Goal: Task Accomplishment & Management: Complete application form

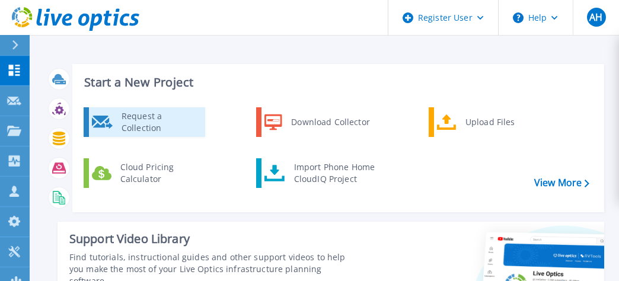
click at [130, 128] on div "Request a Collection" at bounding box center [159, 122] width 87 height 24
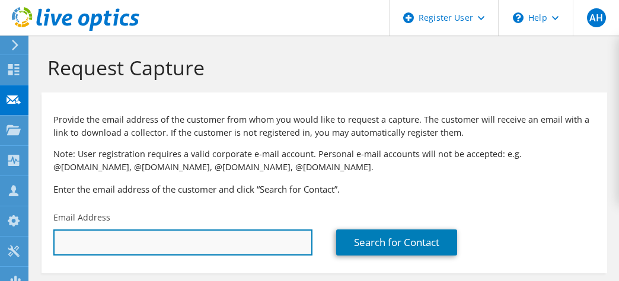
click at [108, 247] on input "text" at bounding box center [182, 242] width 259 height 26
paste input "Benz, David L;"
type input "Benz, David L;"
drag, startPoint x: 132, startPoint y: 247, endPoint x: -5, endPoint y: 244, distance: 136.9
click at [0, 244] on html "AH Dell User Anthony Howard Anthony.Howard@dell.com Dell My Profile Log Out \n …" at bounding box center [309, 140] width 619 height 281
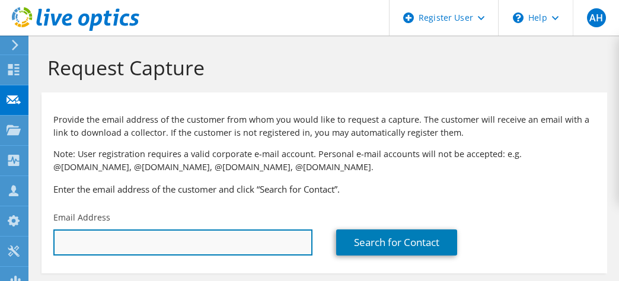
paste input "dbenz@uabmc.edu"
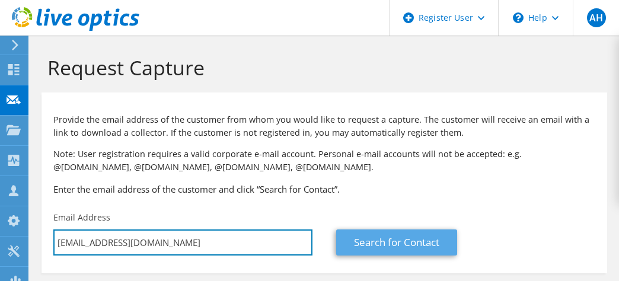
type input "dbenz@uabmc.edu"
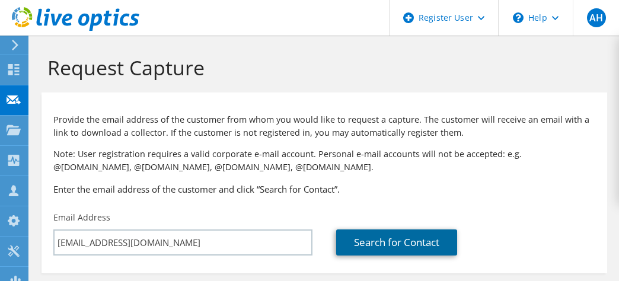
click at [423, 245] on link "Search for Contact" at bounding box center [396, 242] width 121 height 26
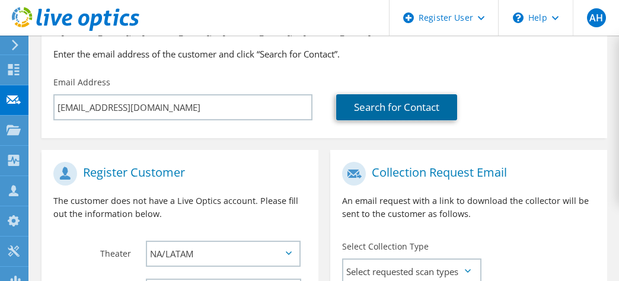
scroll to position [119, 0]
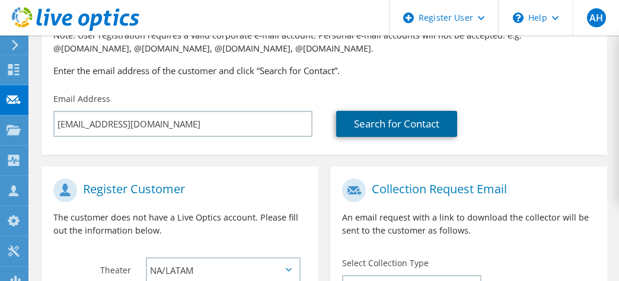
click at [391, 116] on link "Search for Contact" at bounding box center [396, 124] width 121 height 26
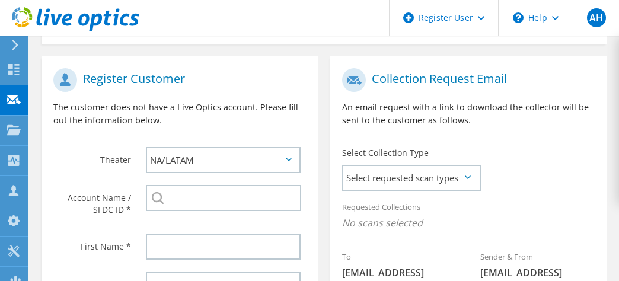
scroll to position [237, 0]
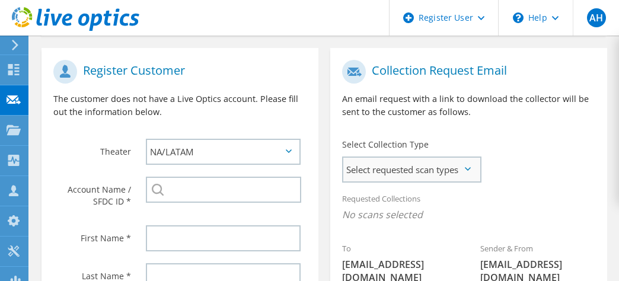
click at [358, 175] on span "Select requested scan types" at bounding box center [411, 170] width 136 height 24
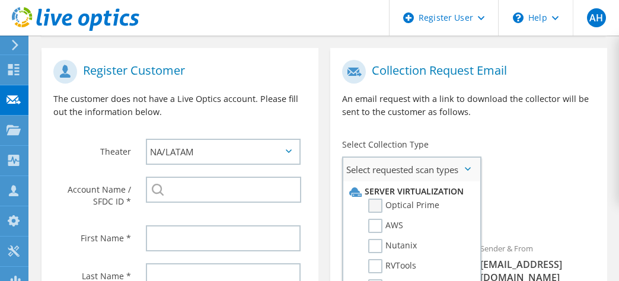
click at [381, 213] on label "Optical Prime" at bounding box center [403, 206] width 71 height 14
click at [0, 0] on input "Optical Prime" at bounding box center [0, 0] width 0 height 0
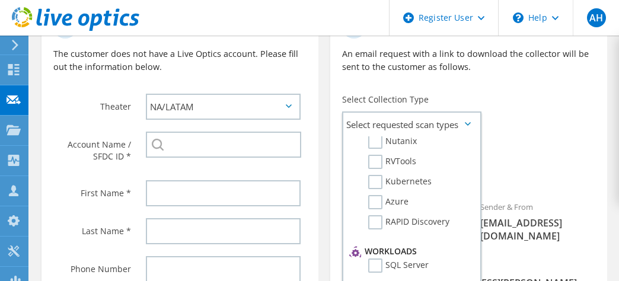
scroll to position [288, 0]
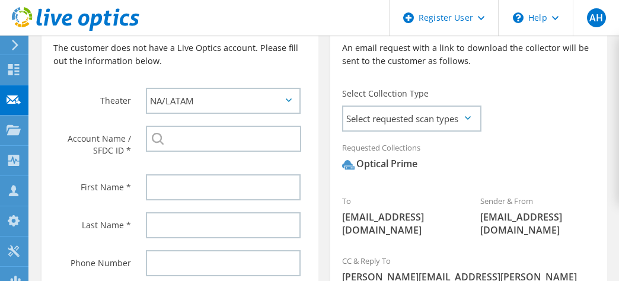
click at [384, 170] on div "Optical Prime" at bounding box center [379, 164] width 75 height 14
click at [381, 113] on span "Select requested scan types" at bounding box center [411, 119] width 136 height 24
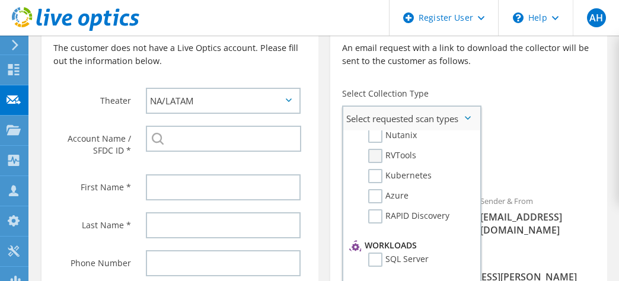
click at [382, 163] on label "RVTools" at bounding box center [392, 156] width 48 height 14
click at [0, 0] on input "RVTools" at bounding box center [0, 0] width 0 height 0
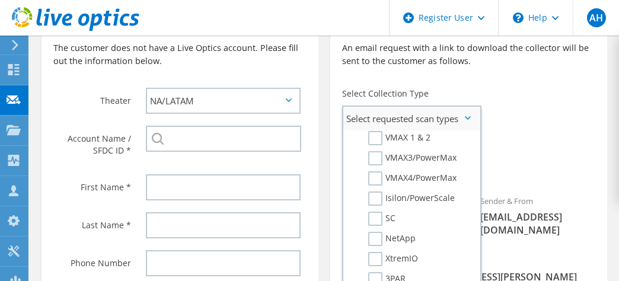
scroll to position [292, 0]
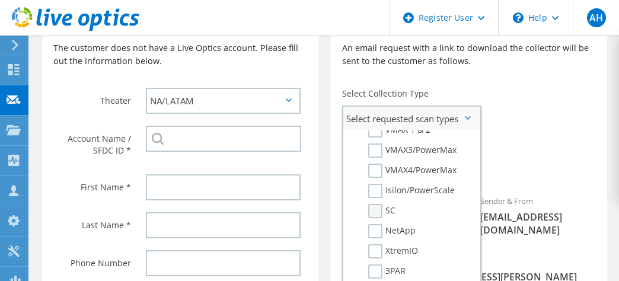
click at [375, 218] on label "SC" at bounding box center [381, 211] width 27 height 14
click at [0, 0] on input "SC" at bounding box center [0, 0] width 0 height 0
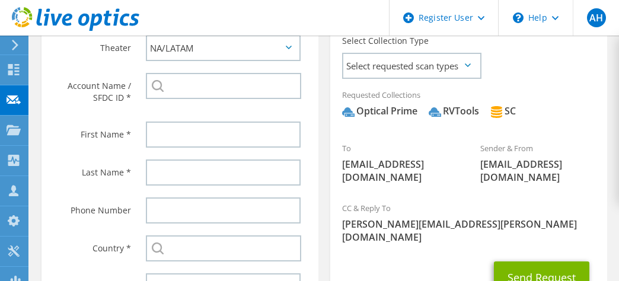
scroll to position [324, 0]
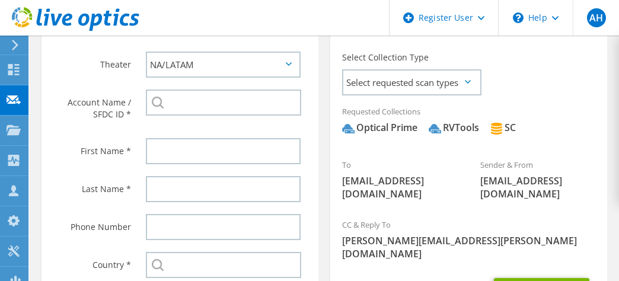
click at [468, 82] on icon at bounding box center [468, 82] width 6 height 4
click at [430, 89] on span "Select requested scan types" at bounding box center [411, 83] width 136 height 24
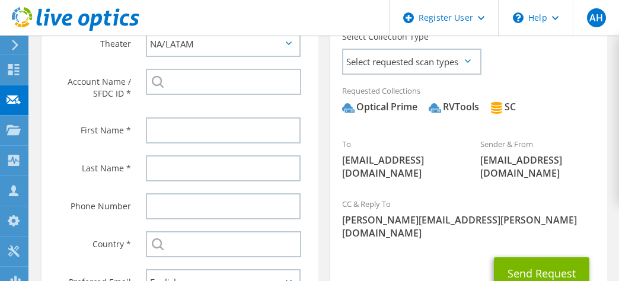
scroll to position [331, 0]
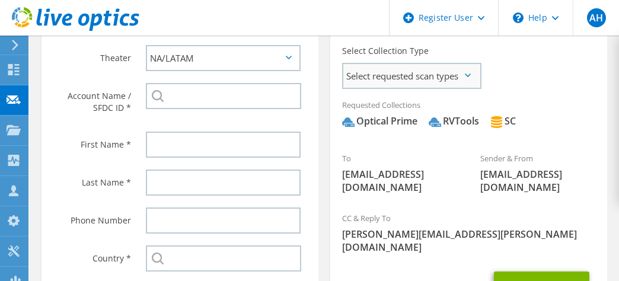
click at [439, 77] on span "Select requested scan types" at bounding box center [411, 76] width 136 height 24
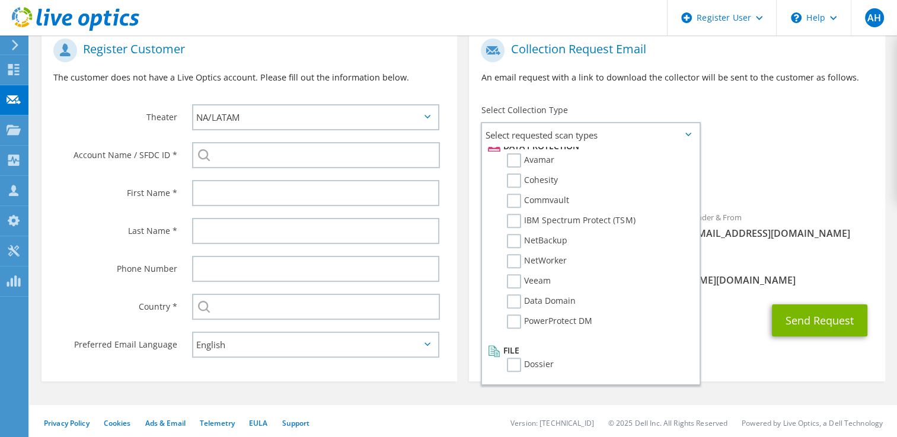
scroll to position [508, 0]
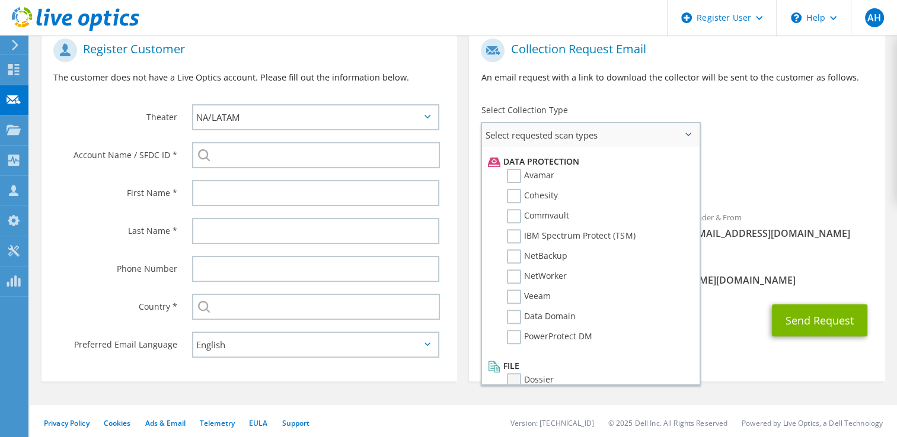
click at [510, 280] on label "Dossier" at bounding box center [530, 380] width 47 height 14
click at [0, 0] on input "Dossier" at bounding box center [0, 0] width 0 height 0
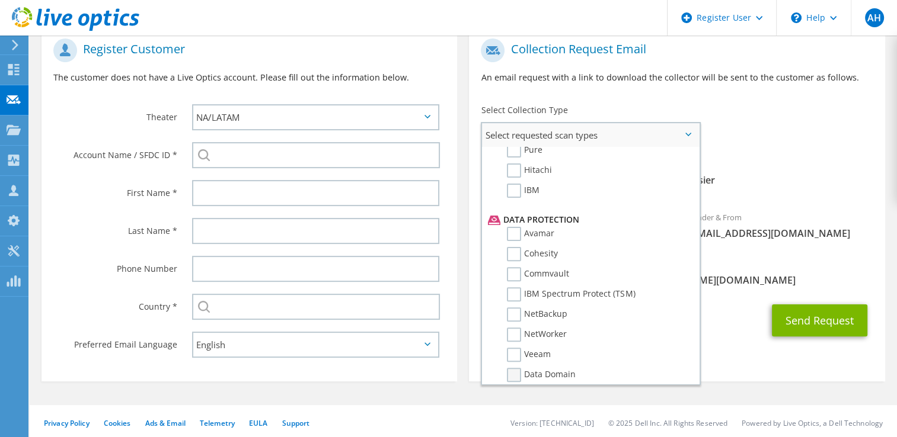
click at [517, 280] on label "Data Domain" at bounding box center [541, 375] width 69 height 14
click at [0, 0] on input "Data Domain" at bounding box center [0, 0] width 0 height 0
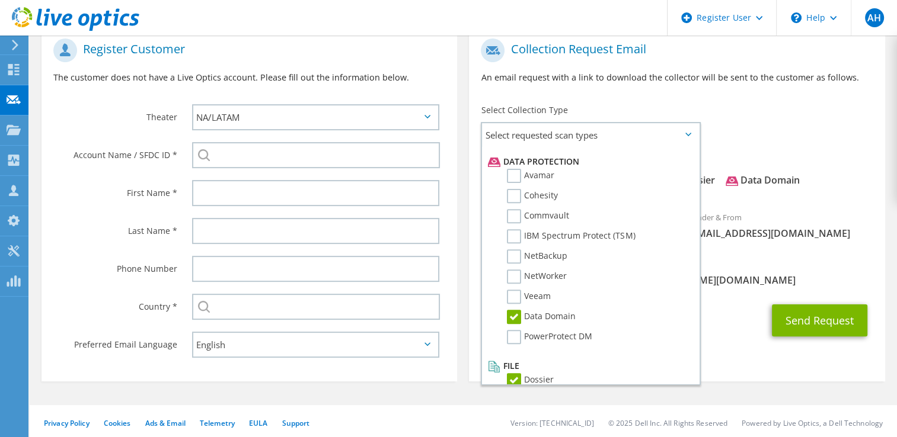
click at [618, 280] on div "Send Request" at bounding box center [676, 321] width 415 height 44
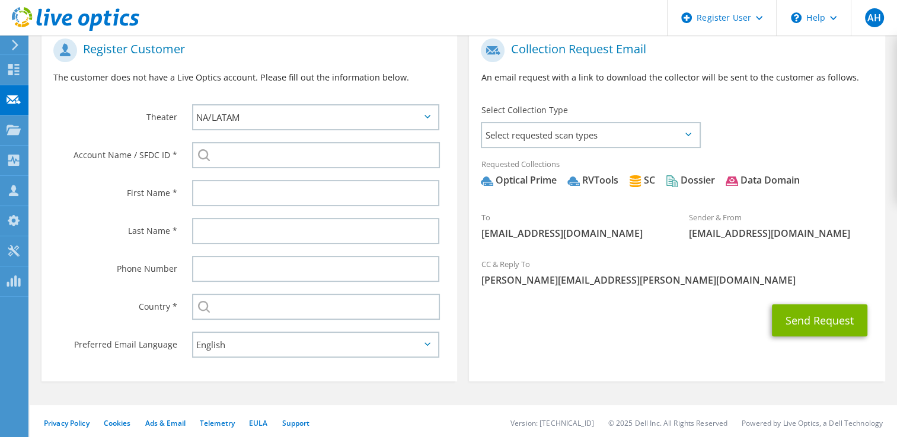
scroll to position [186, 0]
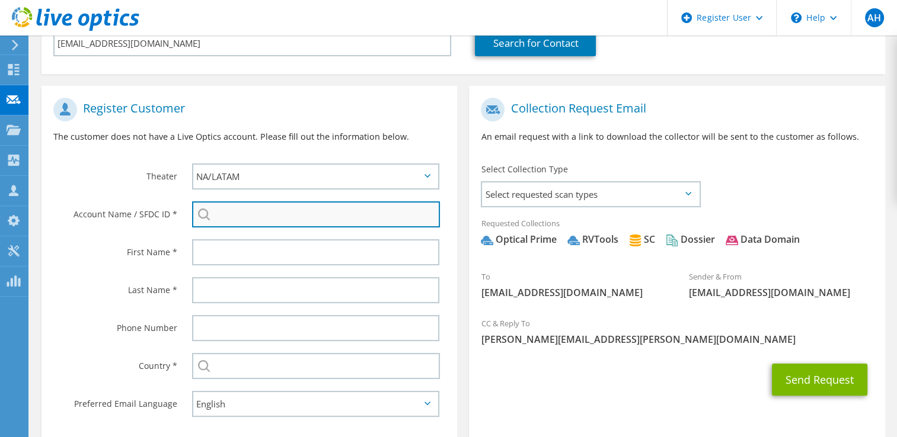
click at [284, 219] on input "search" at bounding box center [316, 215] width 248 height 26
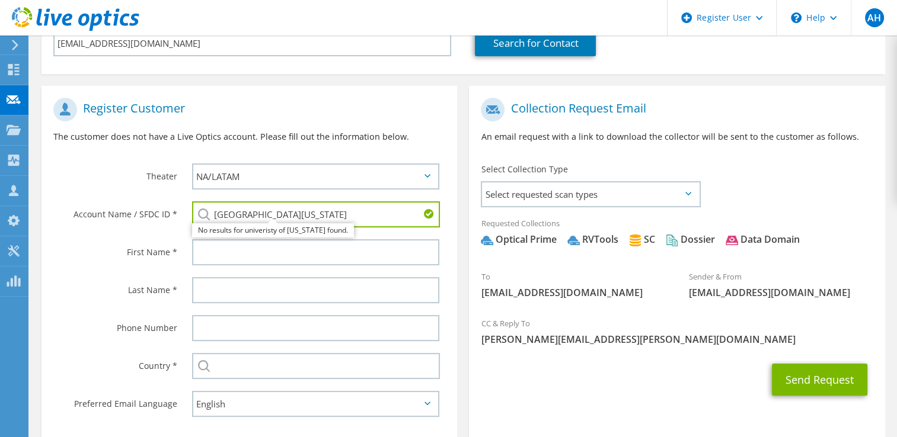
click at [206, 218] on div "university of Alabama No results for univeristy of alabama found." at bounding box center [316, 215] width 248 height 26
drag, startPoint x: 318, startPoint y: 212, endPoint x: 193, endPoint y: 215, distance: 124.5
click at [193, 215] on input "university of Alabama" at bounding box center [316, 215] width 248 height 26
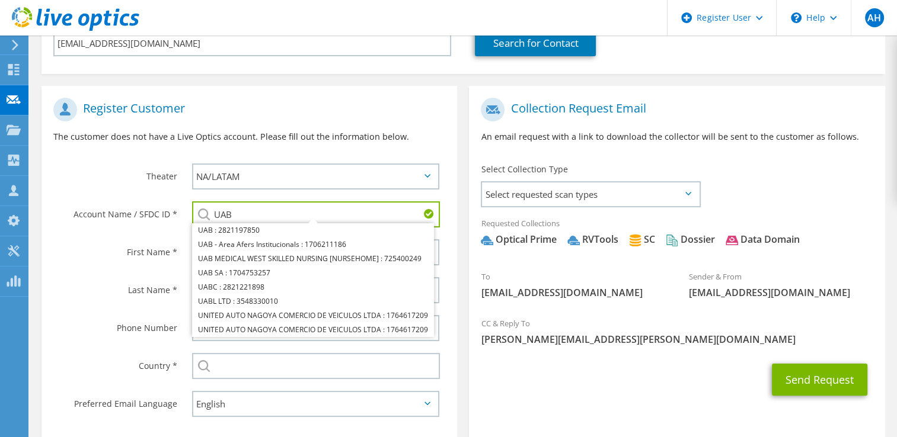
drag, startPoint x: 246, startPoint y: 214, endPoint x: 209, endPoint y: 214, distance: 36.7
click at [209, 214] on div "UAB UAB : 2821197850 UAB - Area Afers Institucionals : 1706211186 UAB MEDICAL W…" at bounding box center [316, 215] width 248 height 26
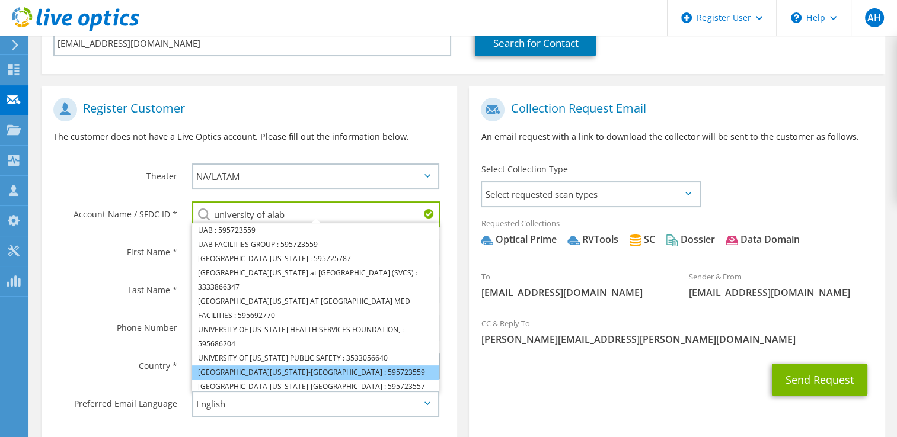
click at [270, 280] on li "UNIVERSITY OF ALABAMA-BIRMINGHAM : 595723559" at bounding box center [316, 373] width 248 height 14
type input "UNIVERSITY OF ALABAMA-BIRMINGHAM : 595723559"
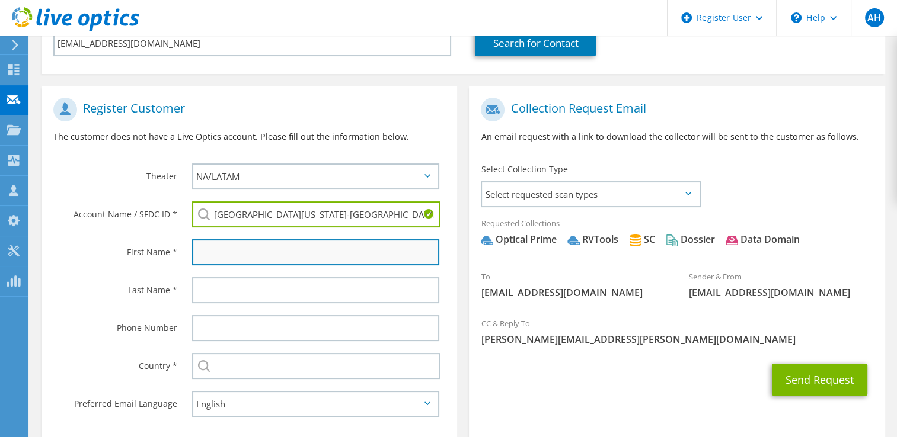
click at [220, 248] on input "text" at bounding box center [316, 252] width 248 height 26
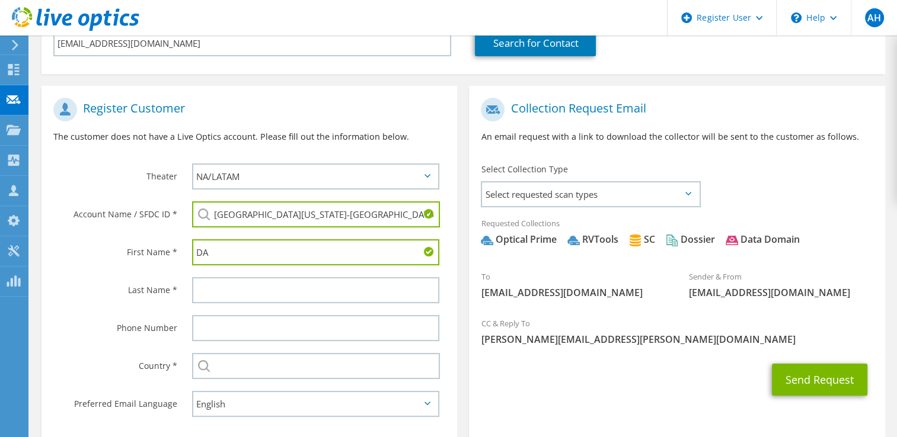
type input "D"
type input "David"
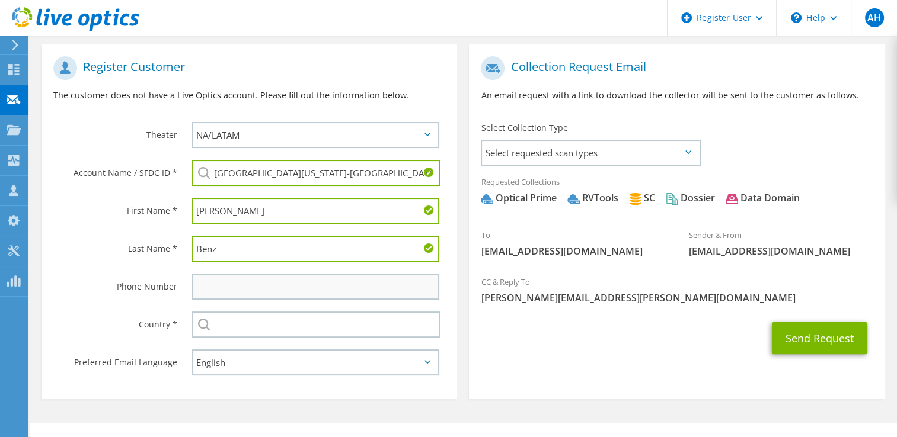
scroll to position [245, 0]
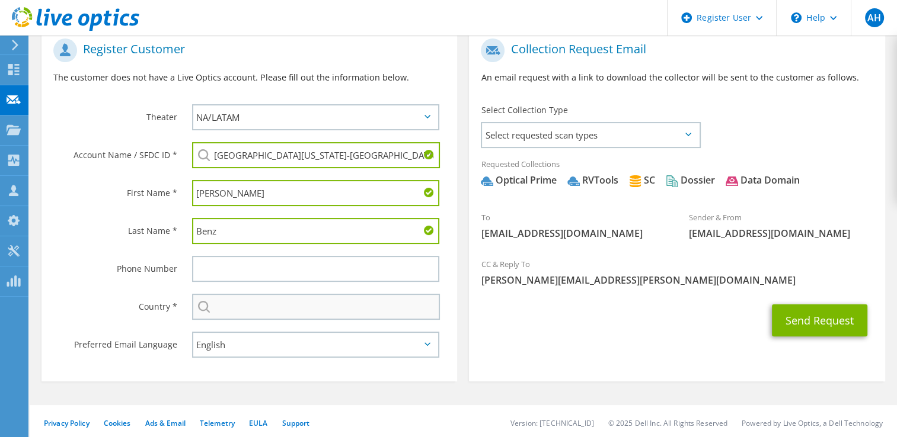
type input "Benz"
click at [242, 280] on input "text" at bounding box center [316, 307] width 248 height 26
type input "United States"
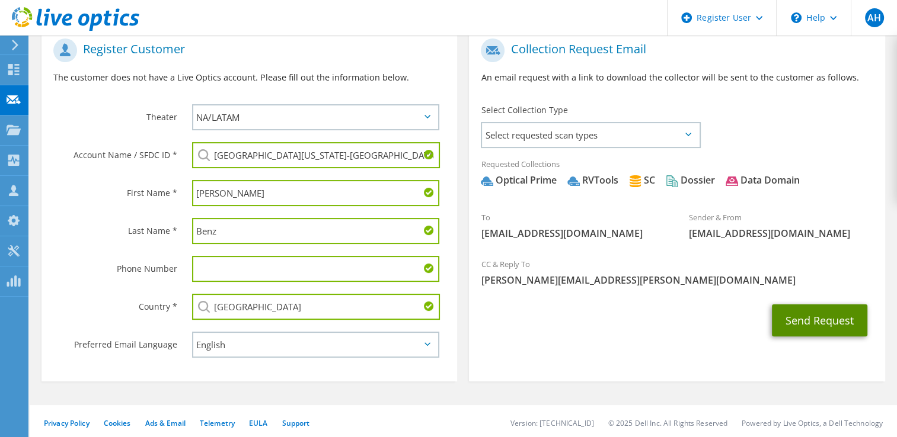
click at [618, 280] on button "Send Request" at bounding box center [819, 321] width 95 height 32
